Goal: Check status

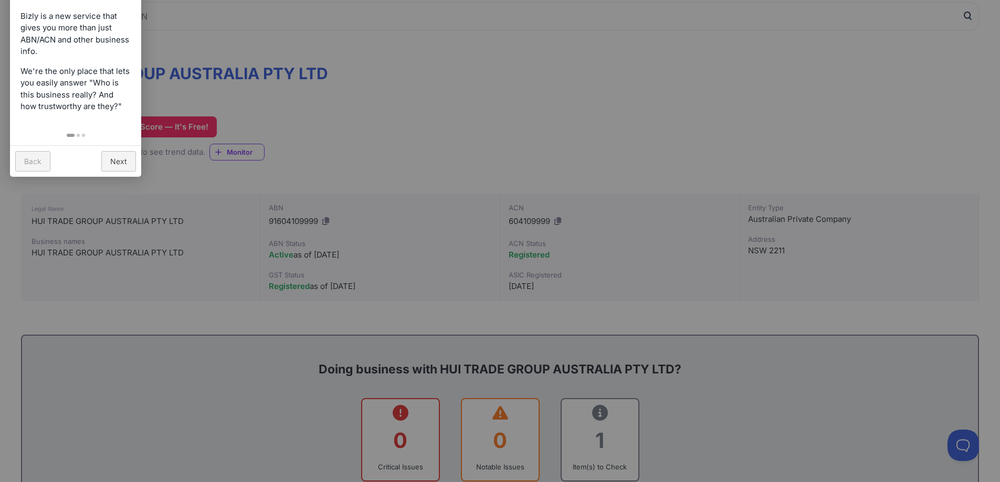
click at [469, 167] on div at bounding box center [500, 241] width 1000 height 482
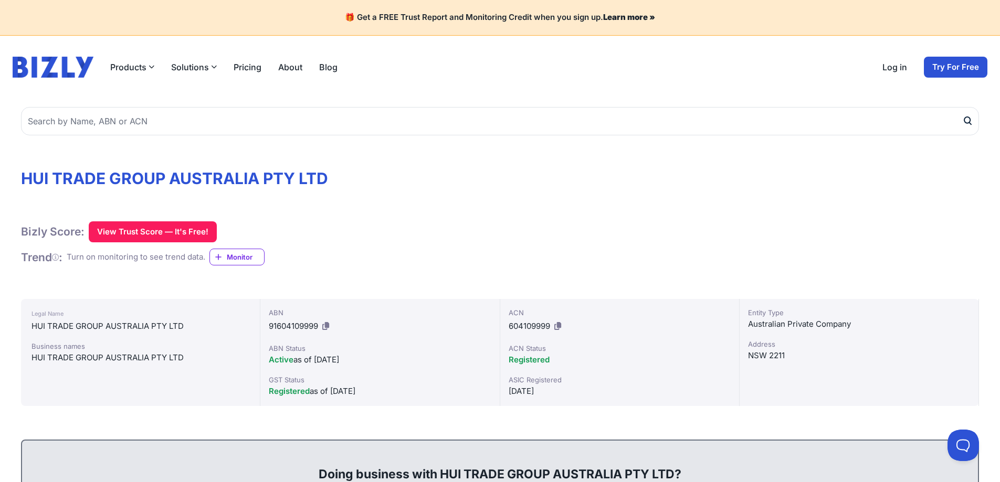
scroll to position [52, 0]
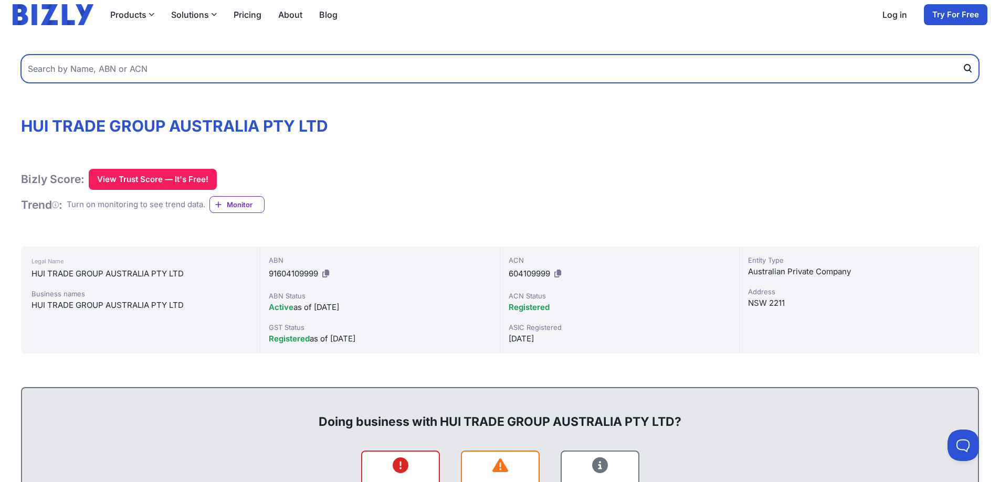
click at [76, 78] on input "text" at bounding box center [500, 69] width 958 height 28
type input "87619025204"
click at [962, 55] on button "submit" at bounding box center [970, 69] width 17 height 28
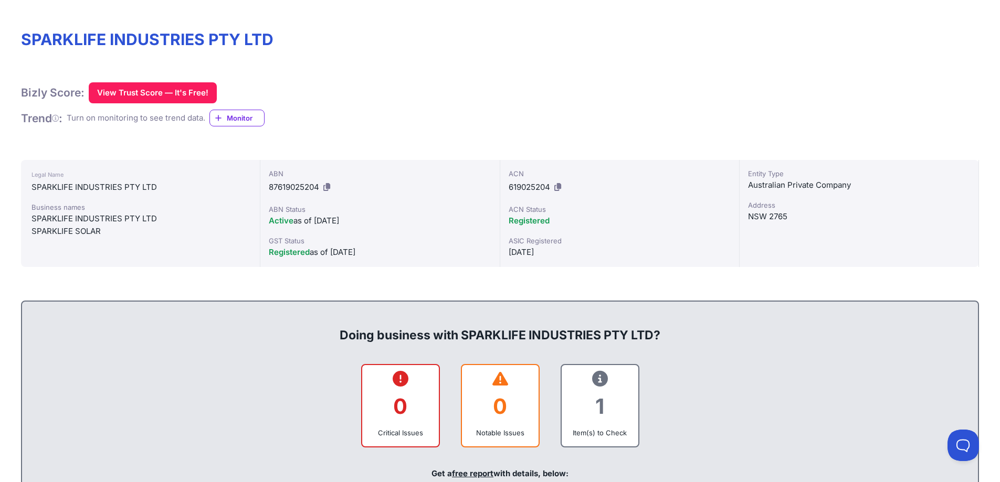
scroll to position [262, 0]
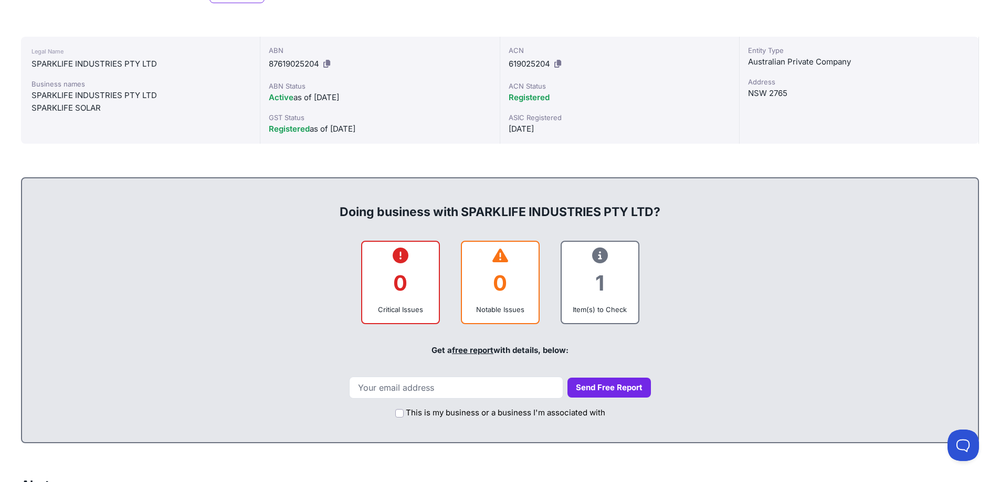
click at [606, 287] on div "1" at bounding box center [600, 283] width 60 height 43
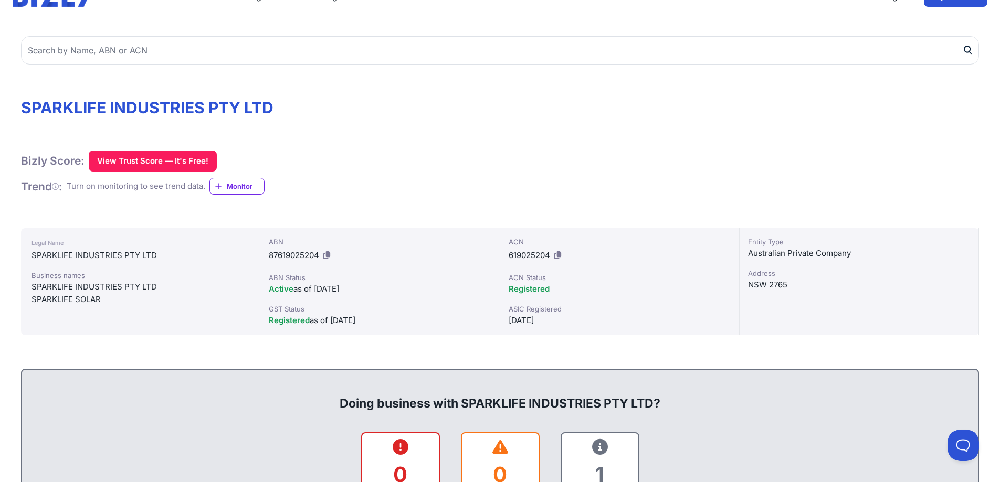
scroll to position [52, 0]
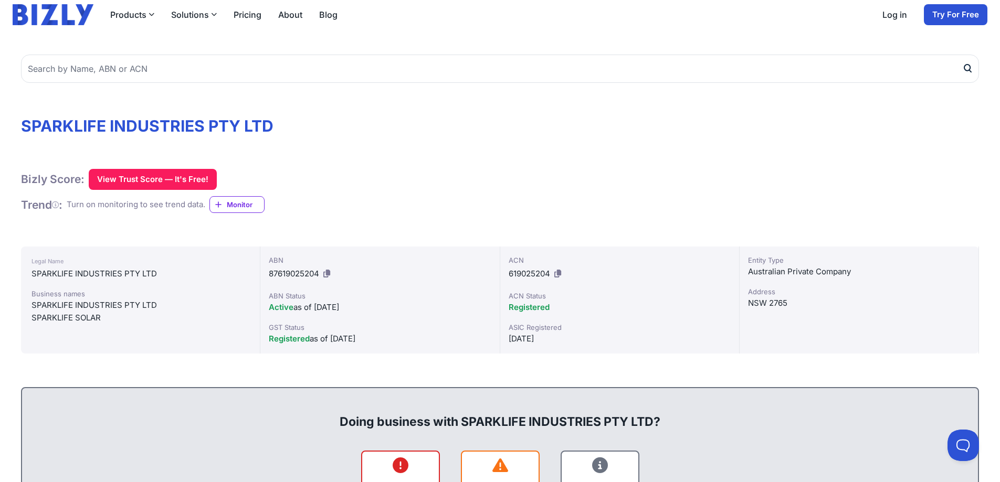
click at [234, 204] on span "Monitor" at bounding box center [245, 204] width 37 height 10
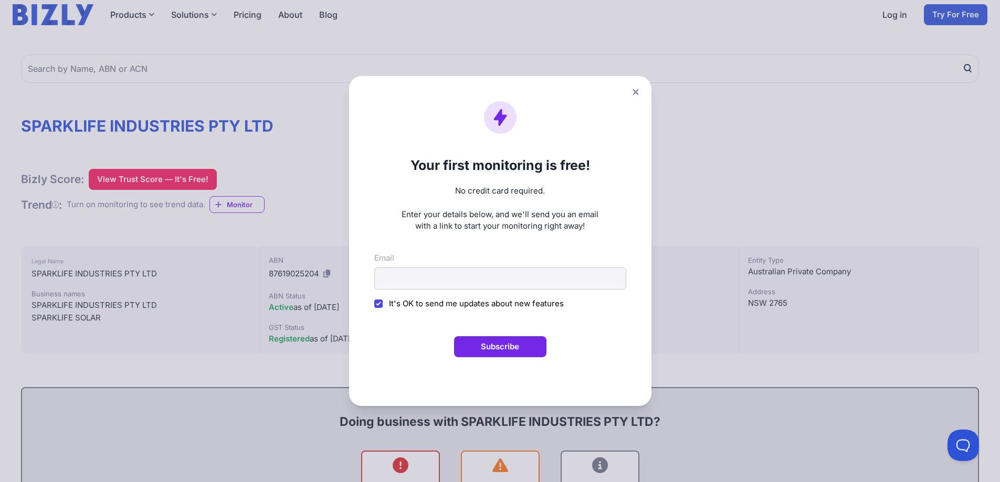
click at [640, 88] on button at bounding box center [635, 92] width 15 height 15
